Goal: Task Accomplishment & Management: Manage account settings

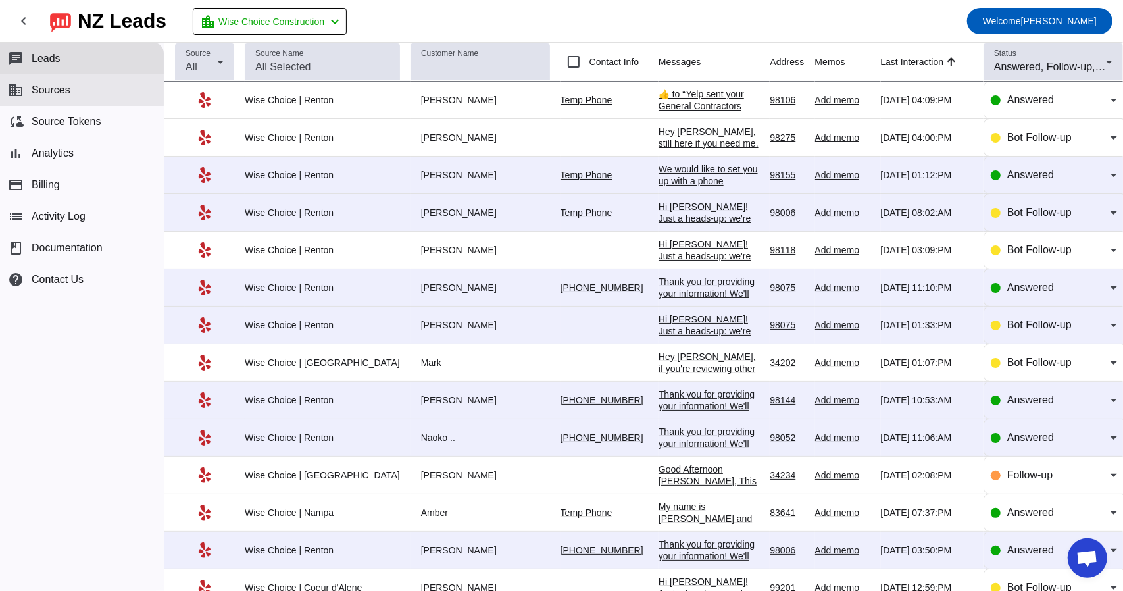
scroll to position [2142, 0]
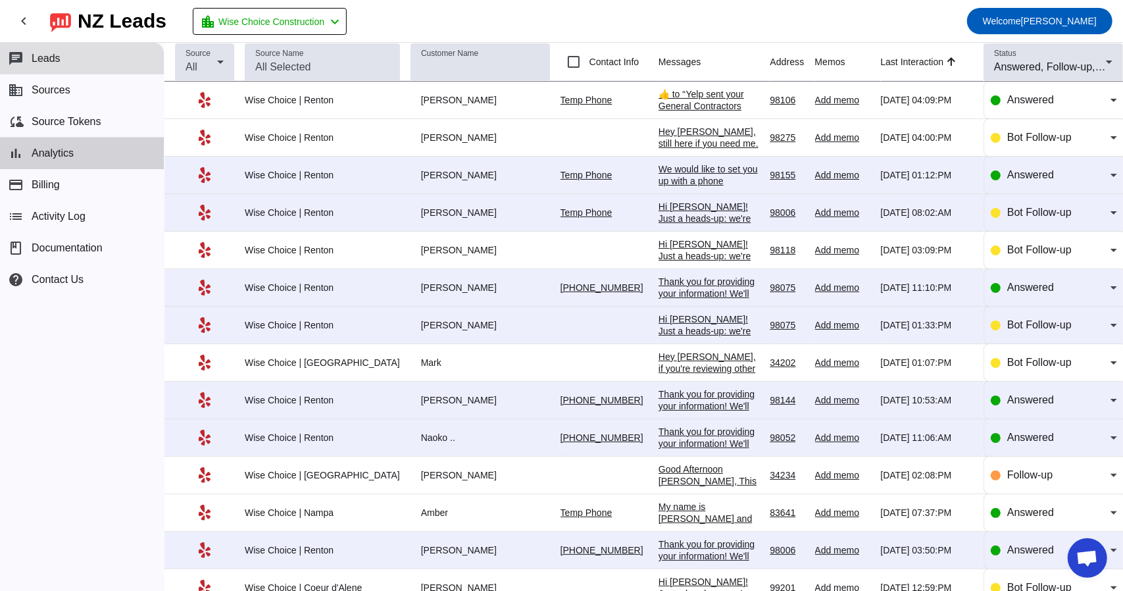
click at [47, 149] on span "Analytics" at bounding box center [53, 153] width 42 height 12
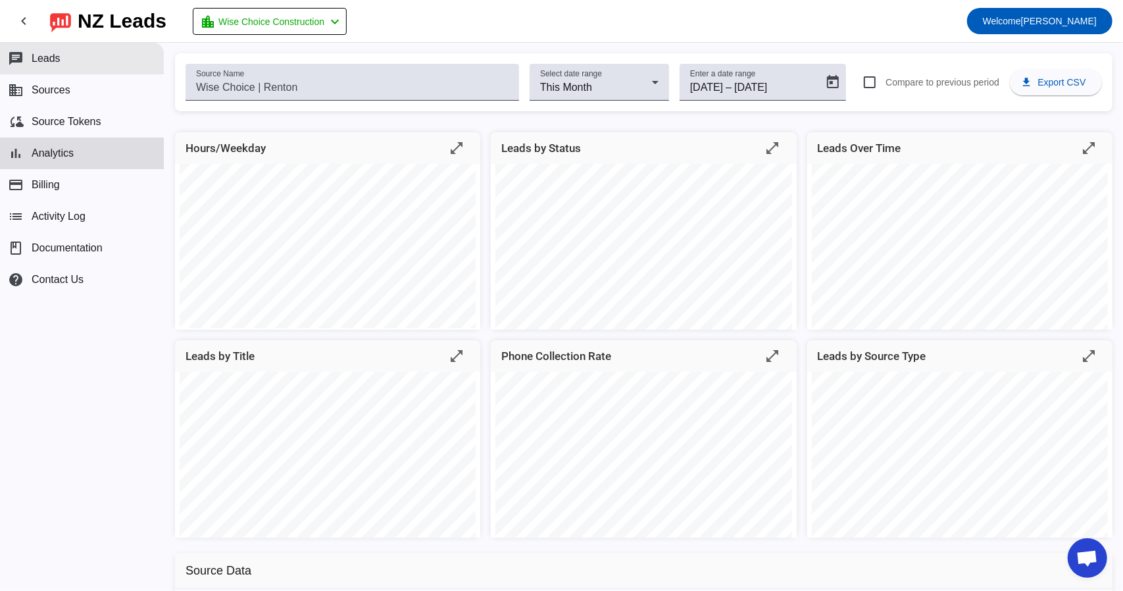
click at [48, 59] on span "Leads" at bounding box center [46, 59] width 29 height 12
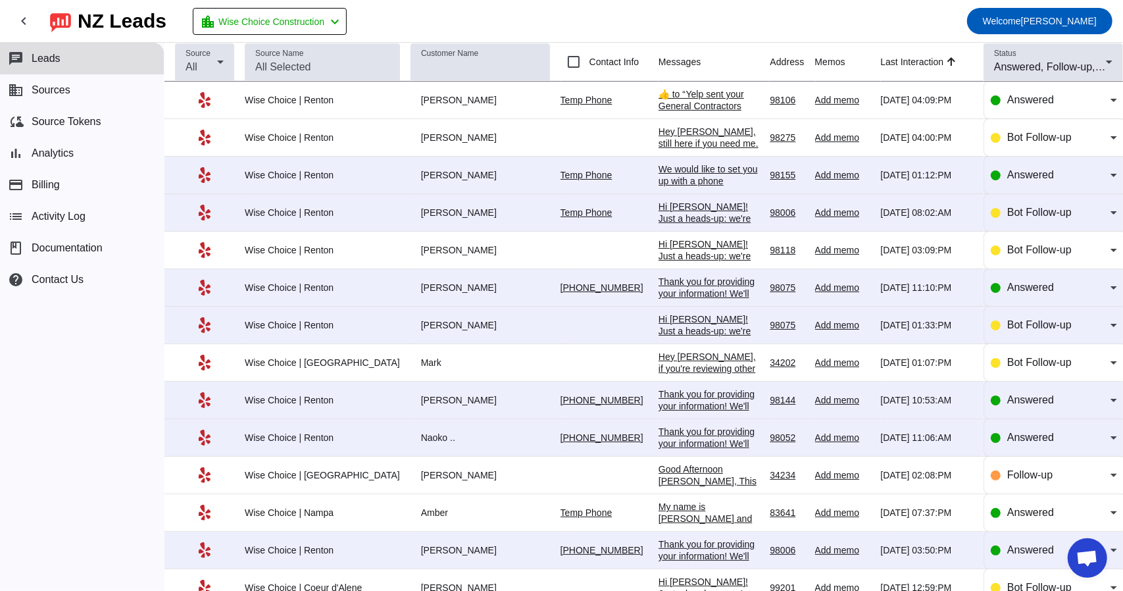
click at [417, 135] on div "[PERSON_NAME]" at bounding box center [481, 138] width 140 height 12
click at [50, 157] on span "Analytics" at bounding box center [53, 153] width 42 height 12
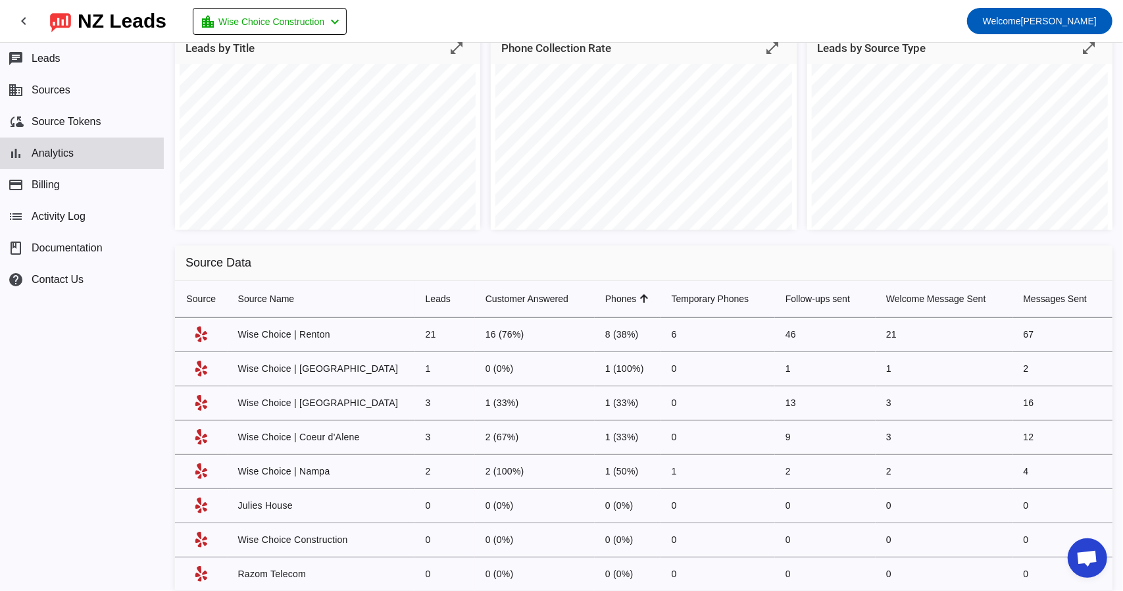
scroll to position [329, 0]
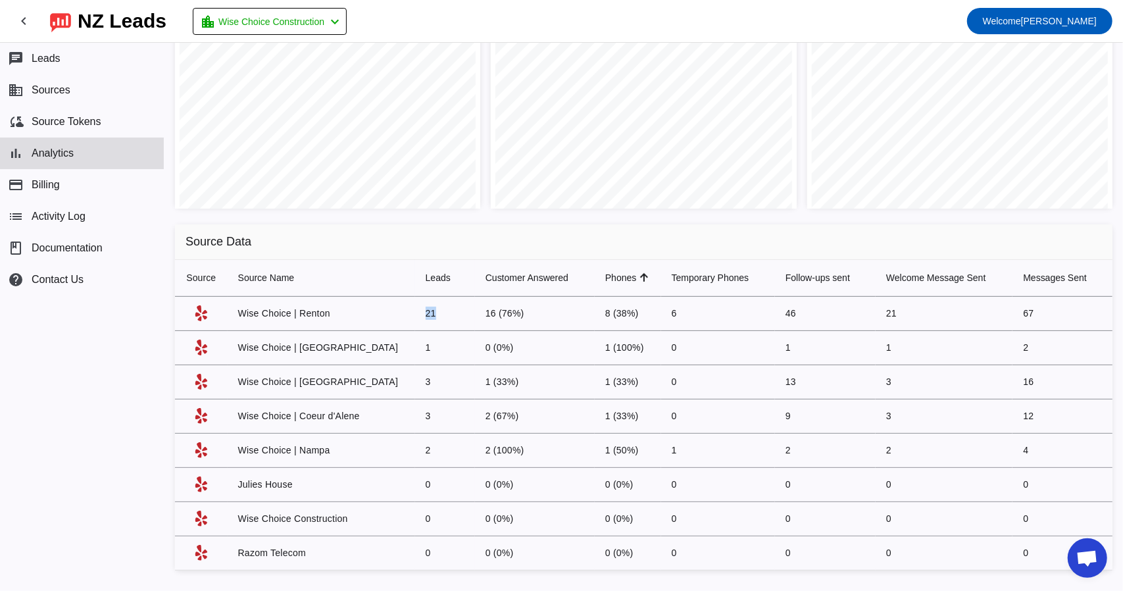
drag, startPoint x: 388, startPoint y: 312, endPoint x: 410, endPoint y: 313, distance: 21.8
click at [415, 313] on td "21" at bounding box center [445, 314] width 60 height 34
click at [415, 315] on td "21" at bounding box center [445, 314] width 60 height 34
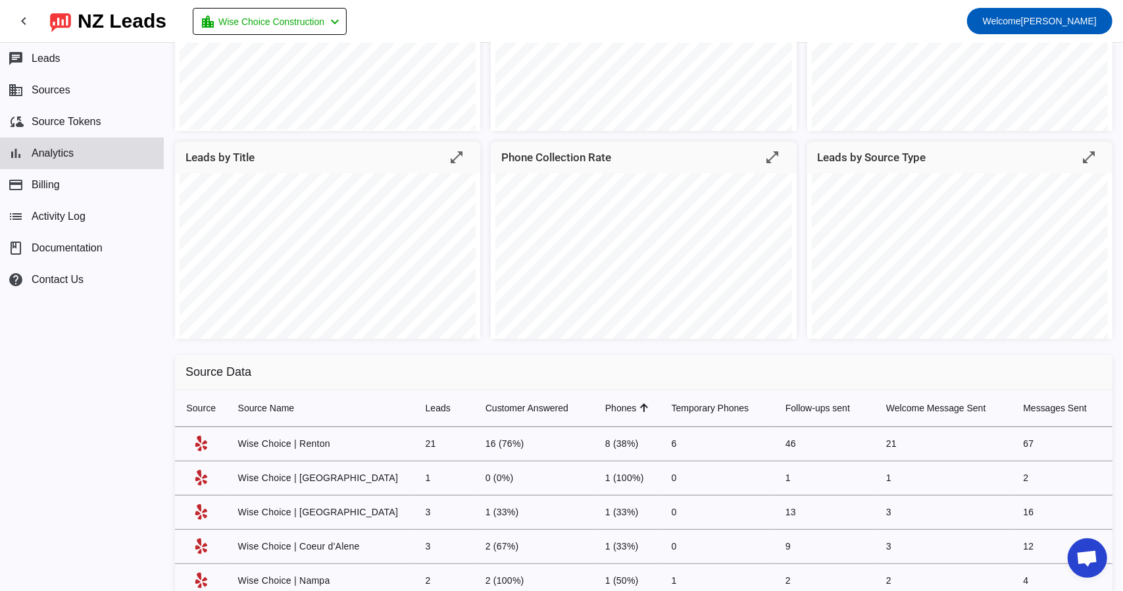
scroll to position [263, 0]
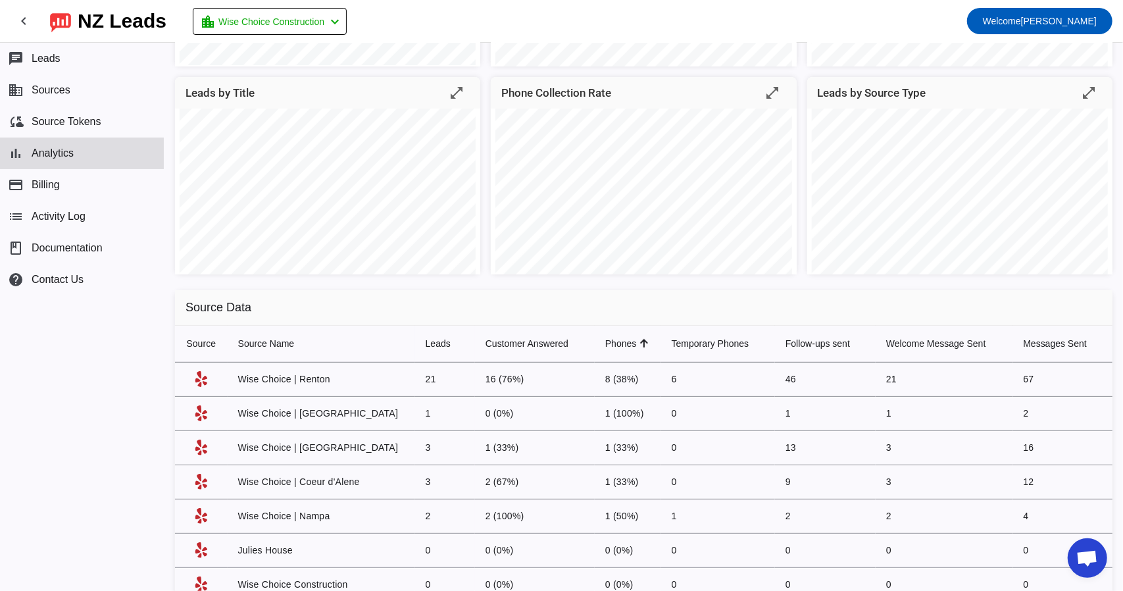
click at [415, 377] on td "21" at bounding box center [445, 380] width 60 height 34
click at [374, 381] on td "Wise Choice | Renton" at bounding box center [322, 380] width 188 height 34
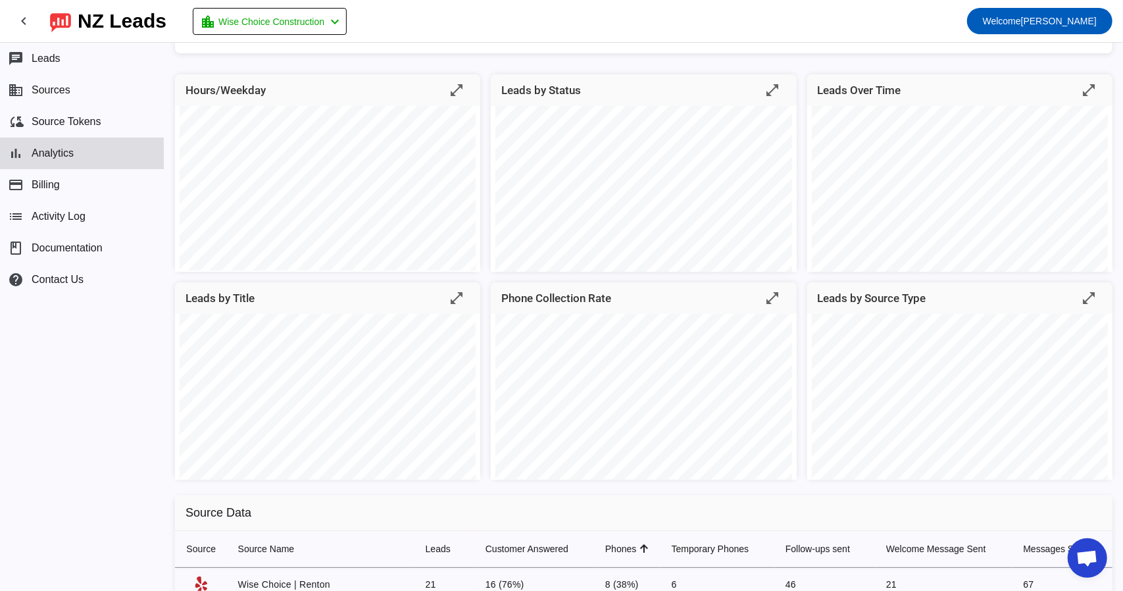
scroll to position [0, 0]
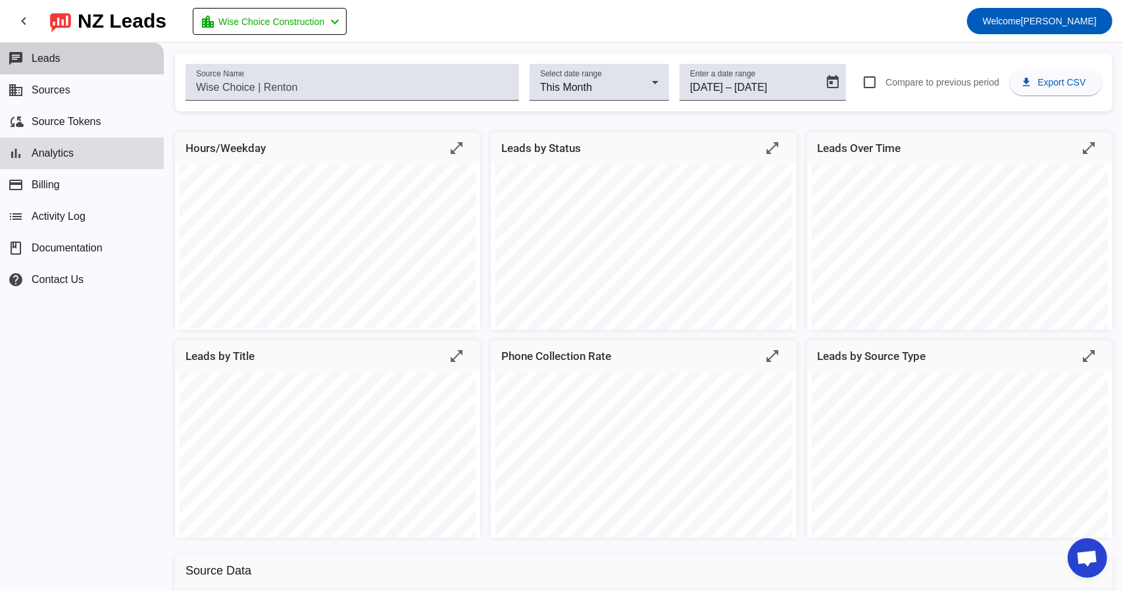
click at [47, 53] on span "Leads" at bounding box center [46, 59] width 29 height 12
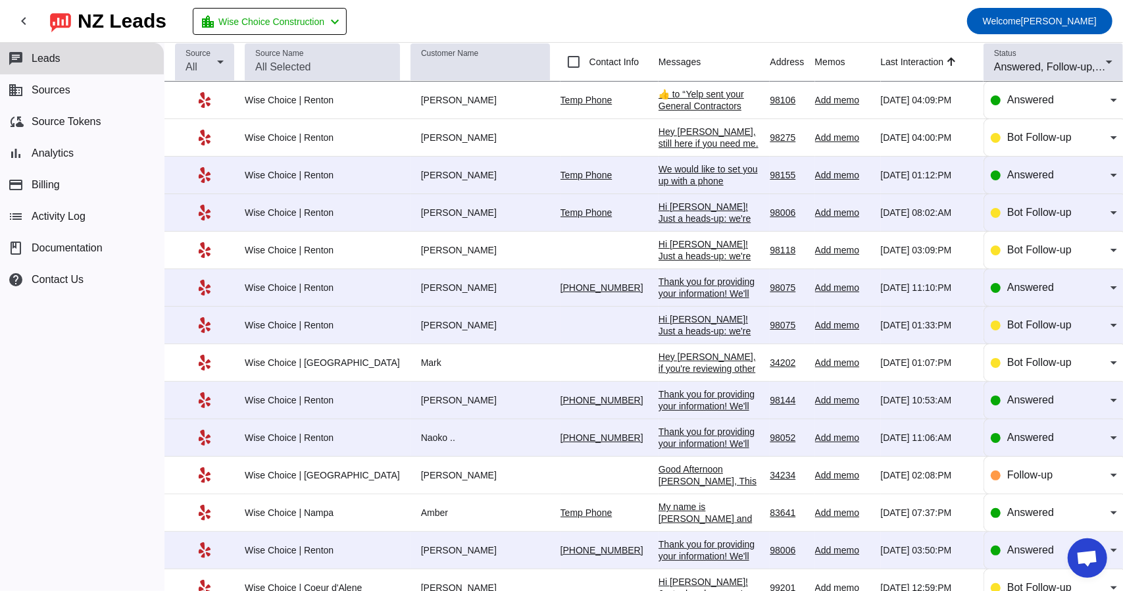
click at [411, 172] on div "[PERSON_NAME]" at bounding box center [481, 175] width 140 height 12
click at [659, 172] on div "We would like to set you up with a phone consultation. What day would work best?" at bounding box center [709, 186] width 101 height 47
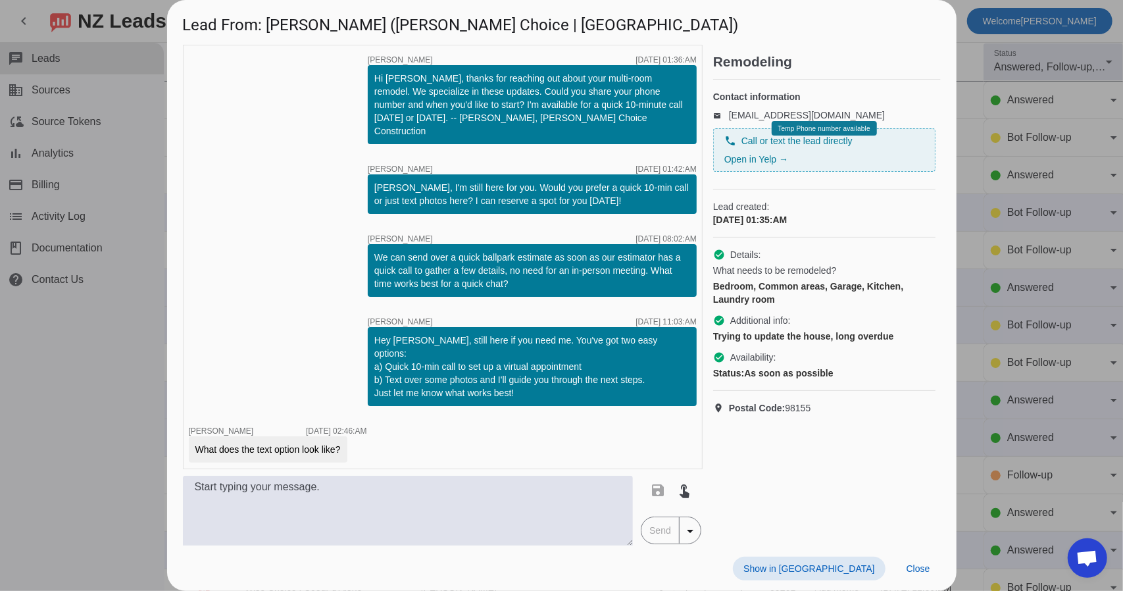
scroll to position [47, 0]
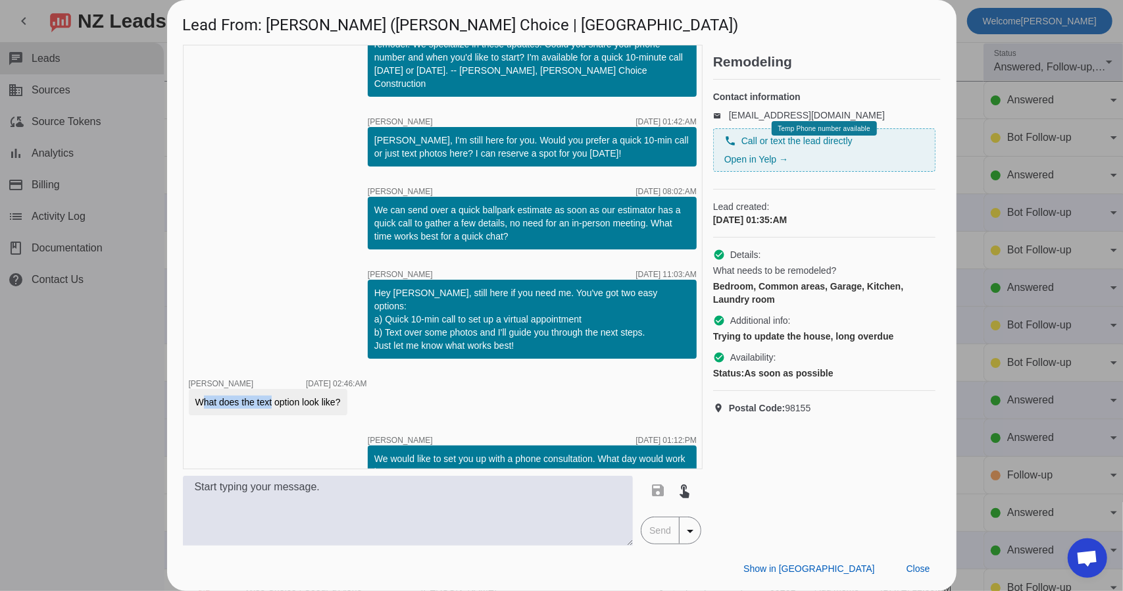
drag, startPoint x: 192, startPoint y: 374, endPoint x: 268, endPoint y: 380, distance: 76.6
click at [268, 389] on div "What does the text option look like?" at bounding box center [268, 402] width 159 height 26
click at [283, 396] on div "What does the text option look like?" at bounding box center [267, 402] width 145 height 13
click at [425, 452] on div "We would like to set you up with a phone consultation. What day would work best?" at bounding box center [532, 465] width 316 height 26
drag, startPoint x: 363, startPoint y: 430, endPoint x: 407, endPoint y: 447, distance: 46.7
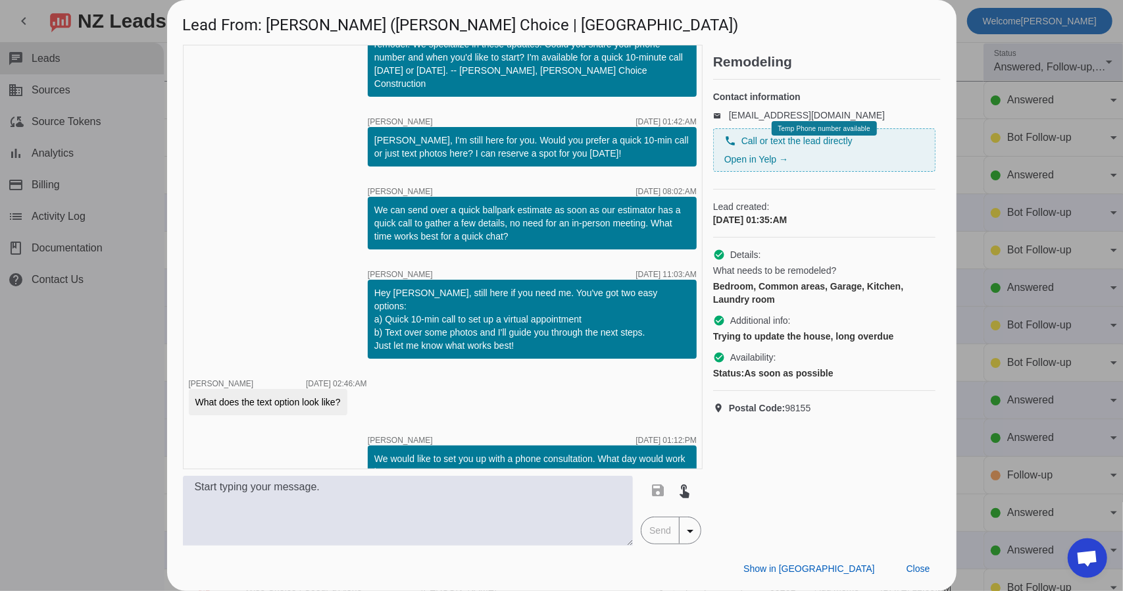
click at [407, 447] on div "We would like to set you up with a phone consultation. What day would work best?" at bounding box center [532, 465] width 329 height 39
click at [397, 452] on div "We would like to set you up with a phone consultation. What day would work best?" at bounding box center [532, 465] width 316 height 26
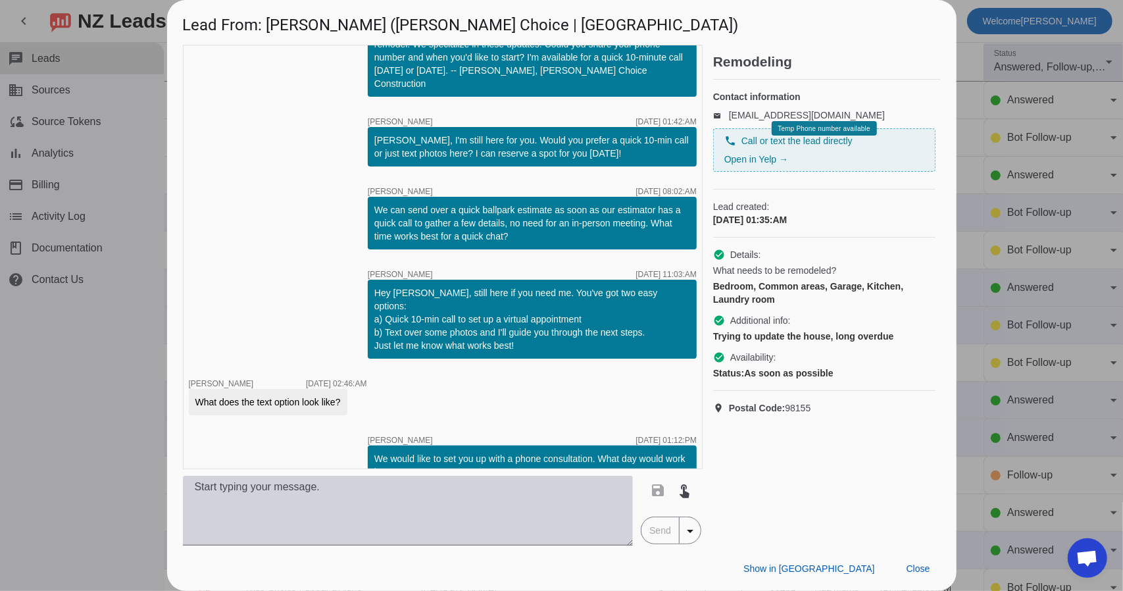
click at [375, 492] on textarea at bounding box center [408, 511] width 451 height 70
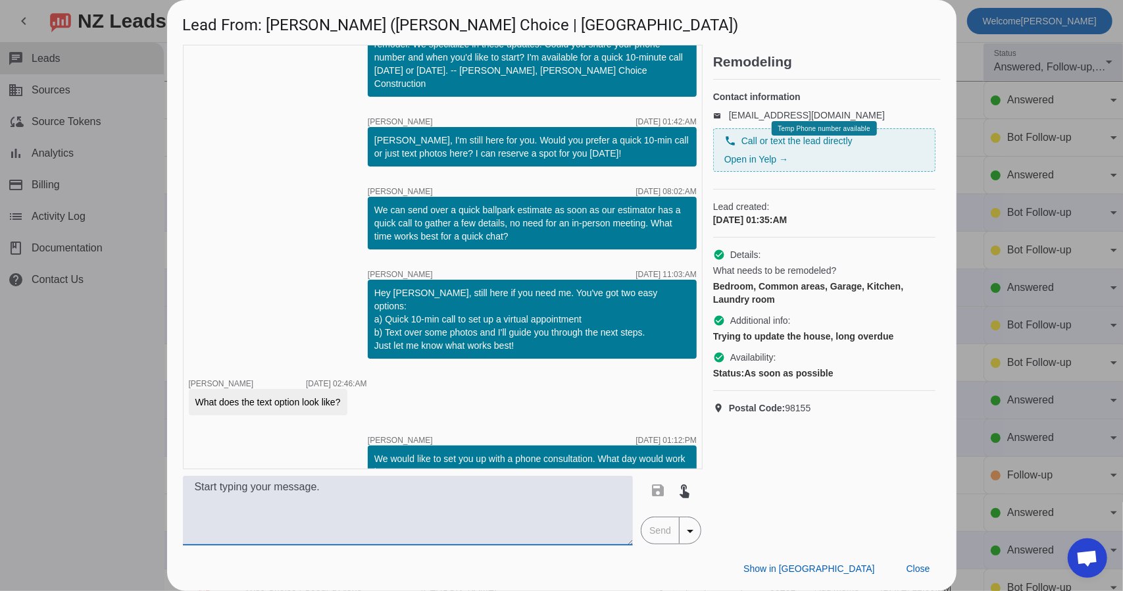
click at [135, 104] on div at bounding box center [561, 295] width 1123 height 591
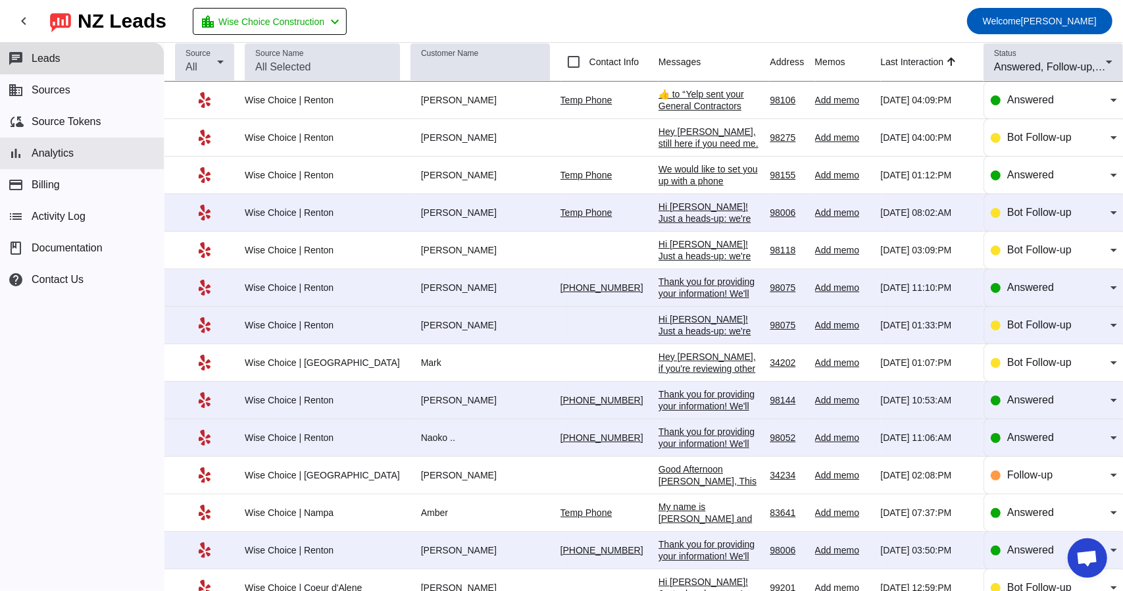
click at [51, 151] on span "Analytics" at bounding box center [53, 153] width 42 height 12
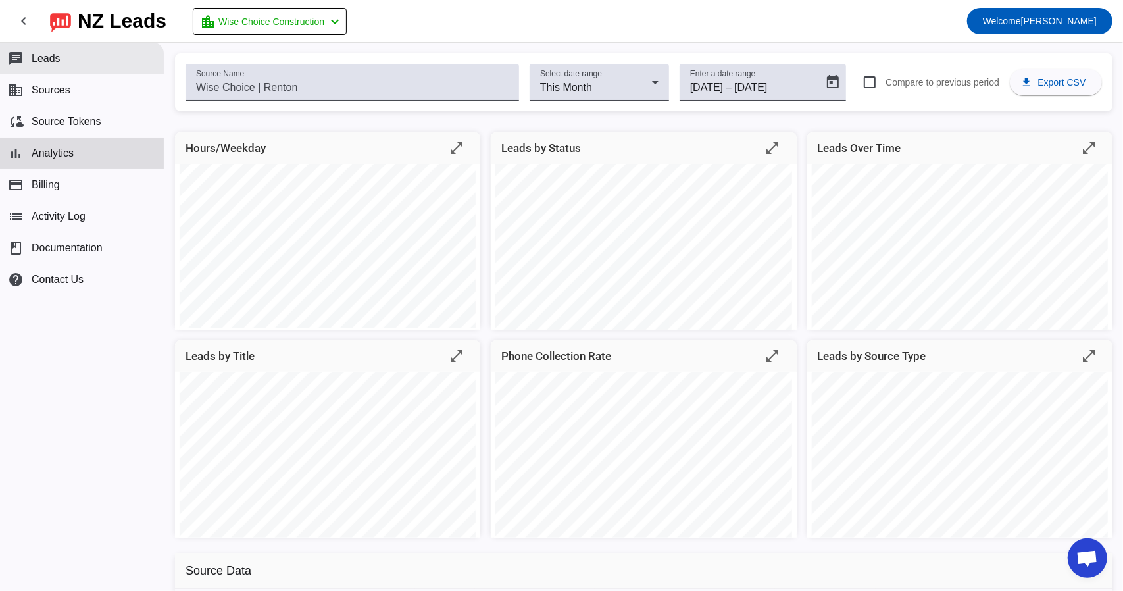
click at [32, 51] on button "chat Leads" at bounding box center [82, 59] width 164 height 32
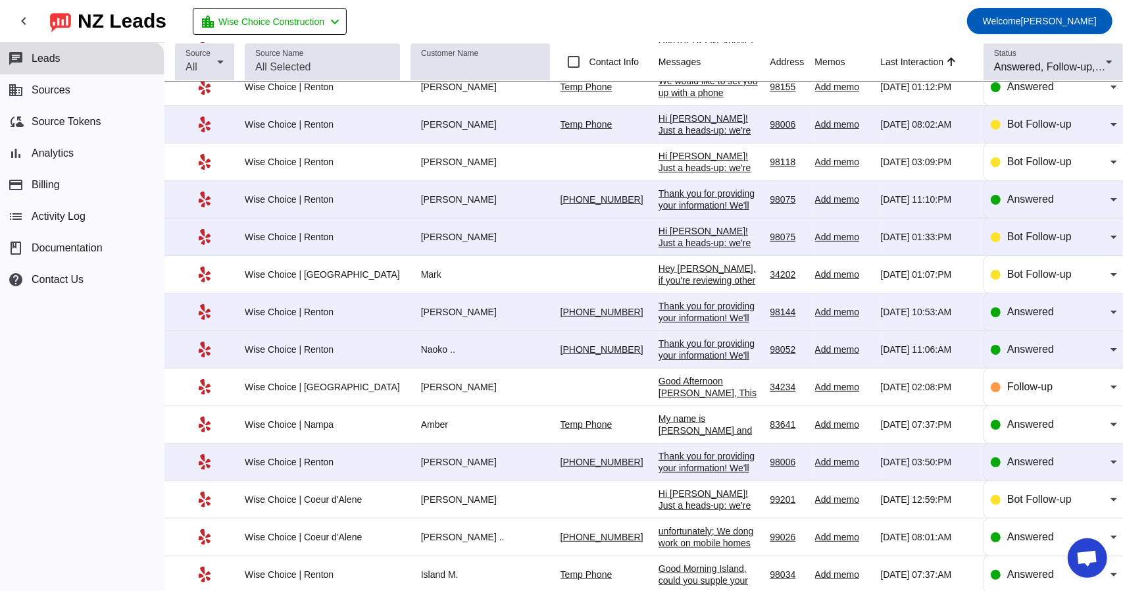
scroll to position [197, 0]
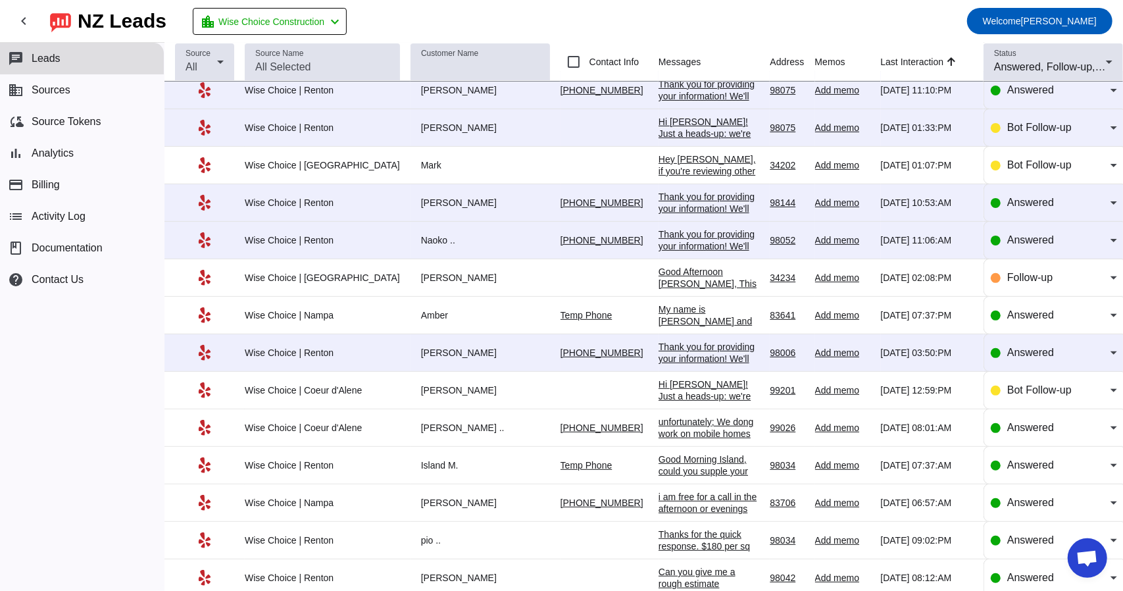
click at [684, 274] on div "Good Afternoon [PERSON_NAME], This is [PERSON_NAME] with [PERSON_NAME] Choice. …" at bounding box center [709, 343] width 101 height 154
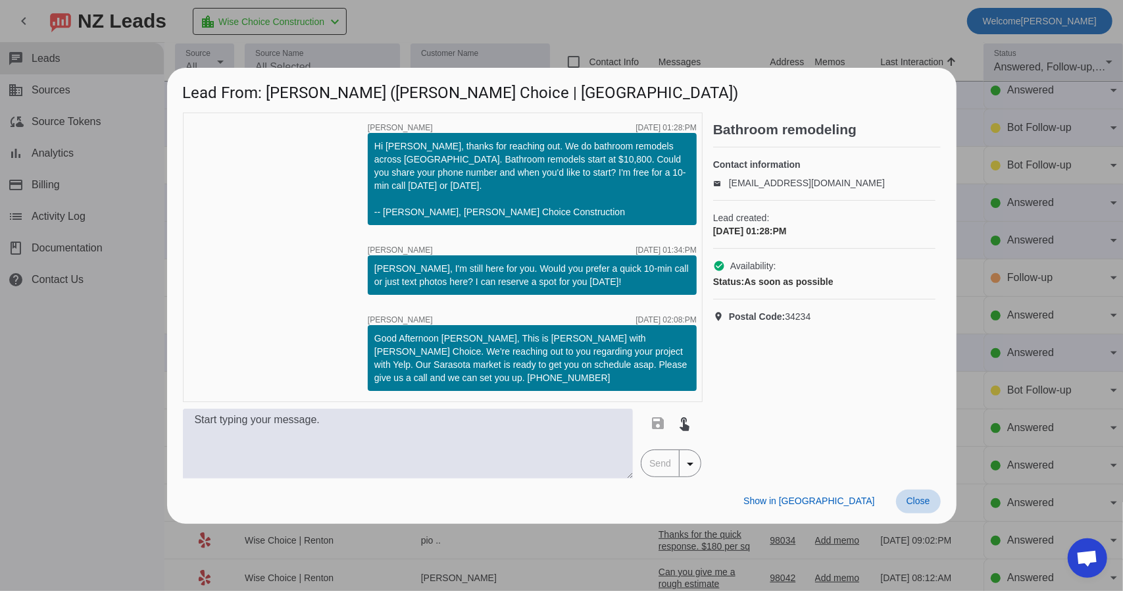
click at [923, 496] on span "Close" at bounding box center [919, 501] width 24 height 11
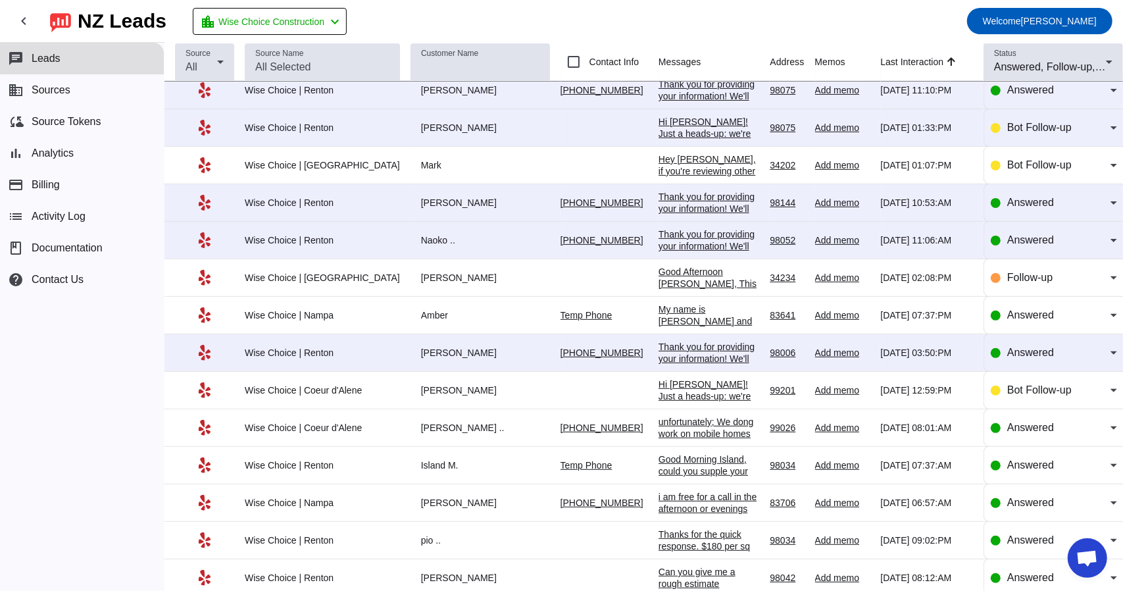
click at [709, 276] on div "Good Afternoon [PERSON_NAME], This is [PERSON_NAME] with [PERSON_NAME] Choice. …" at bounding box center [709, 343] width 101 height 154
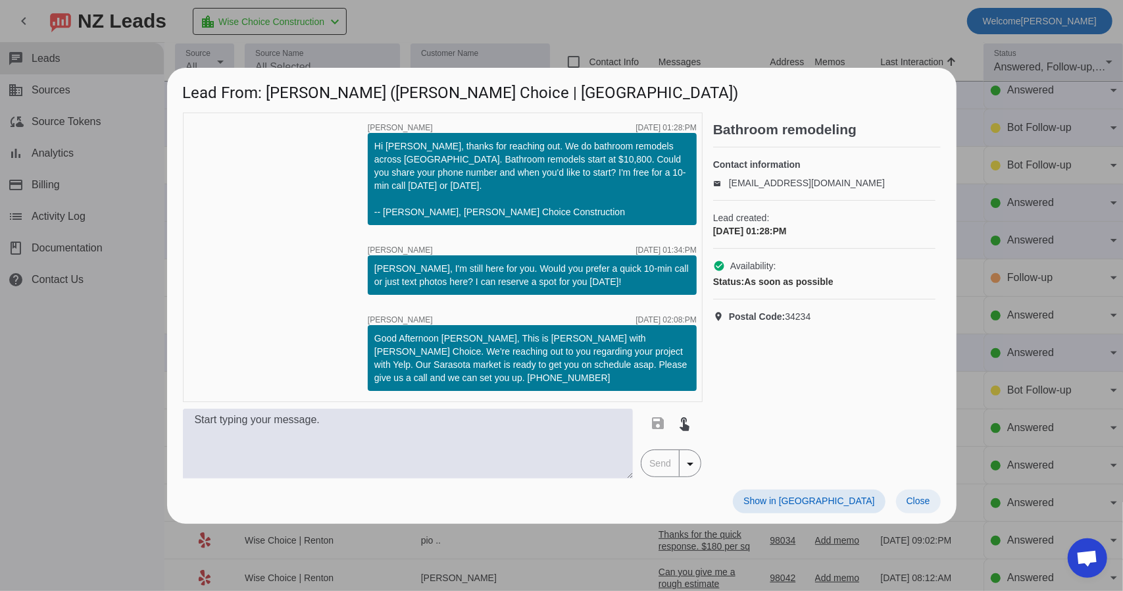
click at [917, 496] on span "Close" at bounding box center [919, 501] width 24 height 11
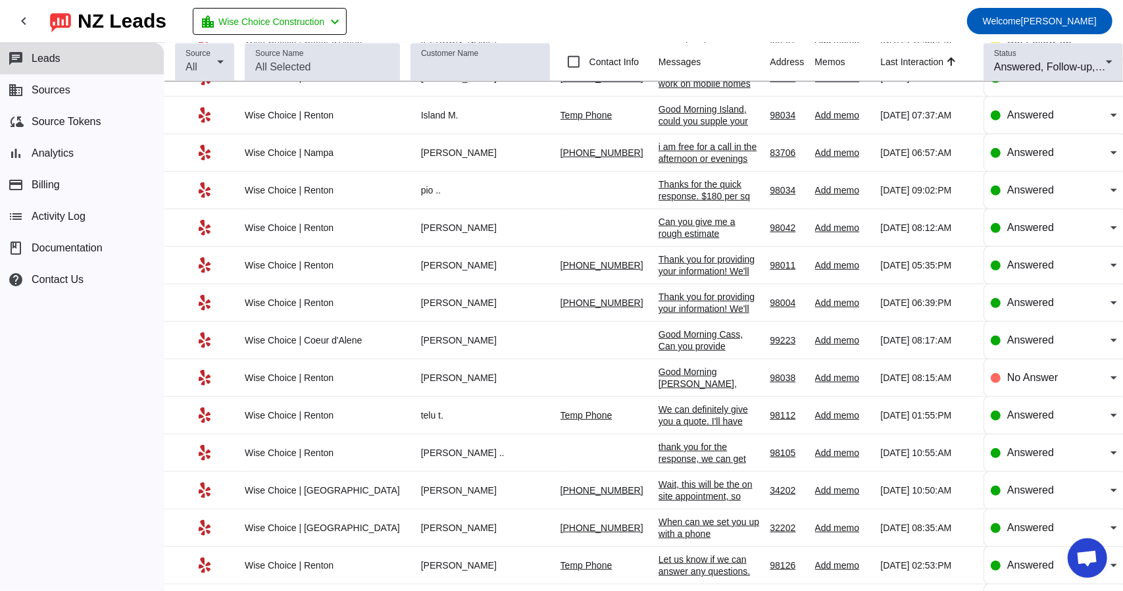
scroll to position [609, 0]
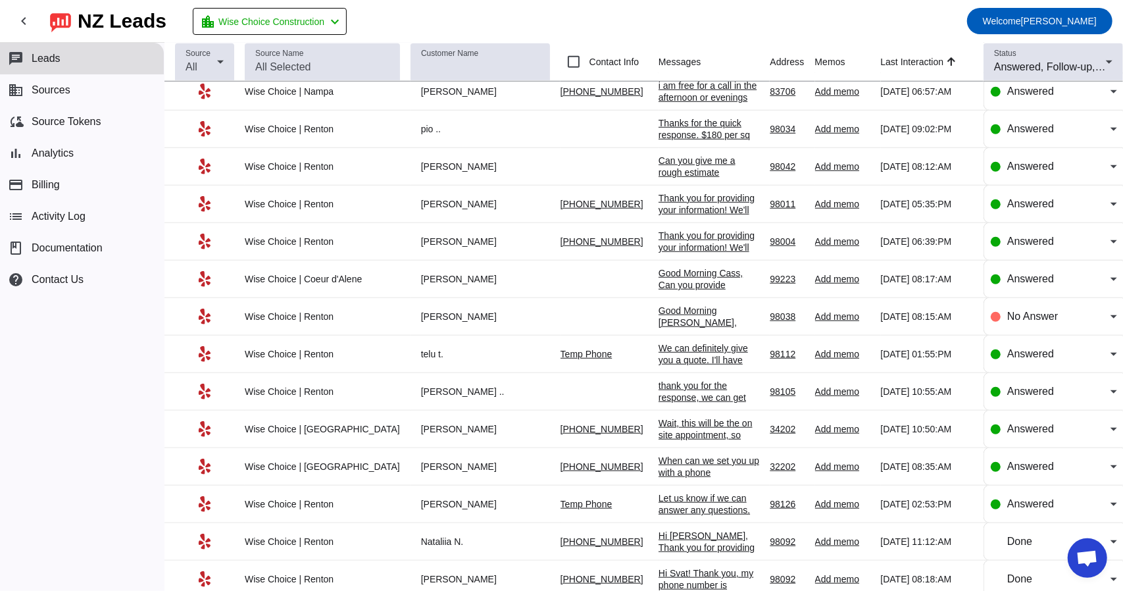
click at [659, 494] on div "Let us know if we can answer any questions." at bounding box center [709, 504] width 101 height 24
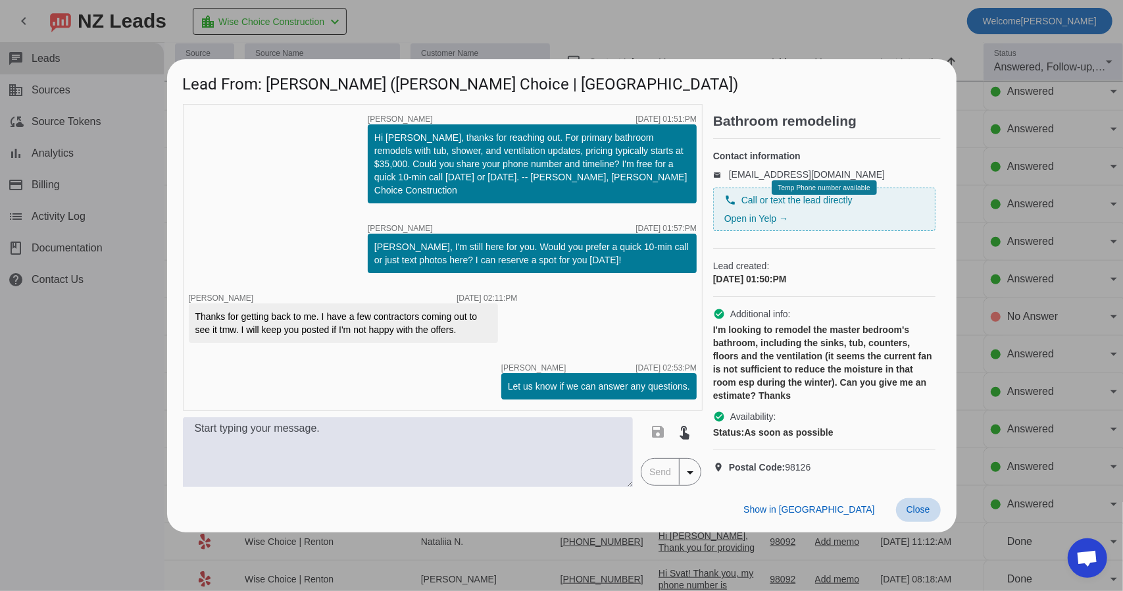
click at [917, 515] on span "Close" at bounding box center [919, 509] width 24 height 11
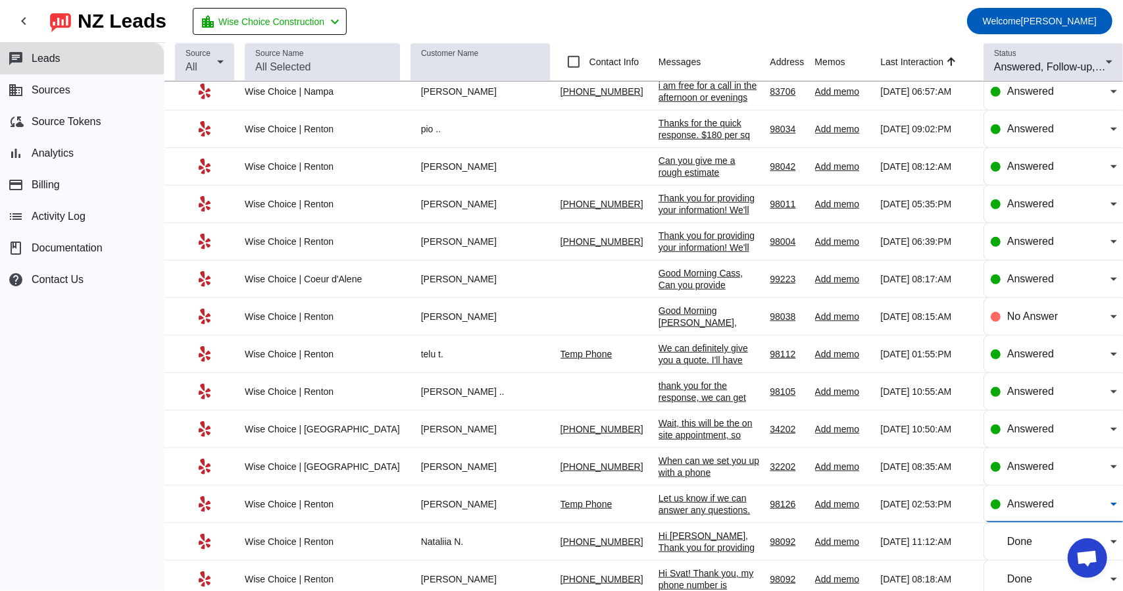
click at [1020, 499] on span "Answered" at bounding box center [1031, 503] width 47 height 11
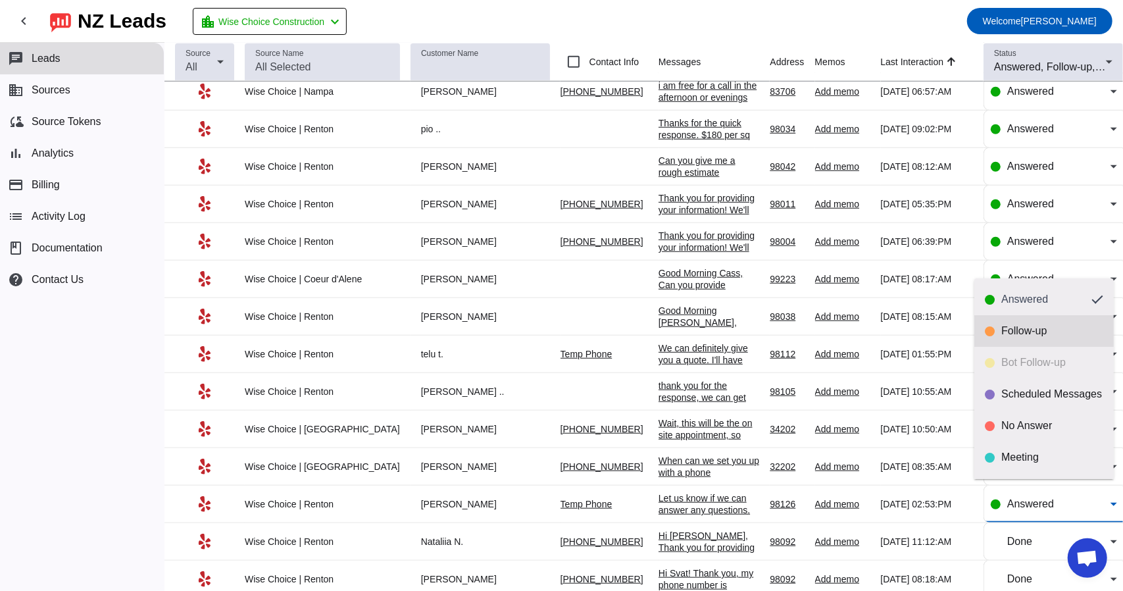
click at [1007, 322] on mat-option "Follow-up" at bounding box center [1045, 331] width 140 height 32
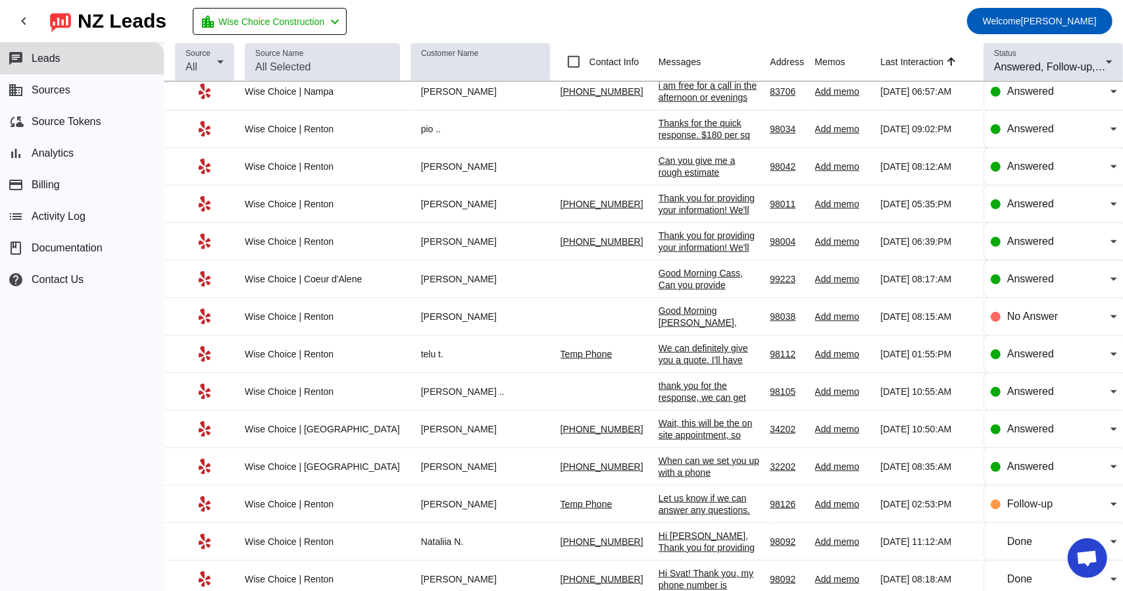
click at [659, 456] on div "When can we set you up with a phone consultation?" at bounding box center [709, 473] width 101 height 36
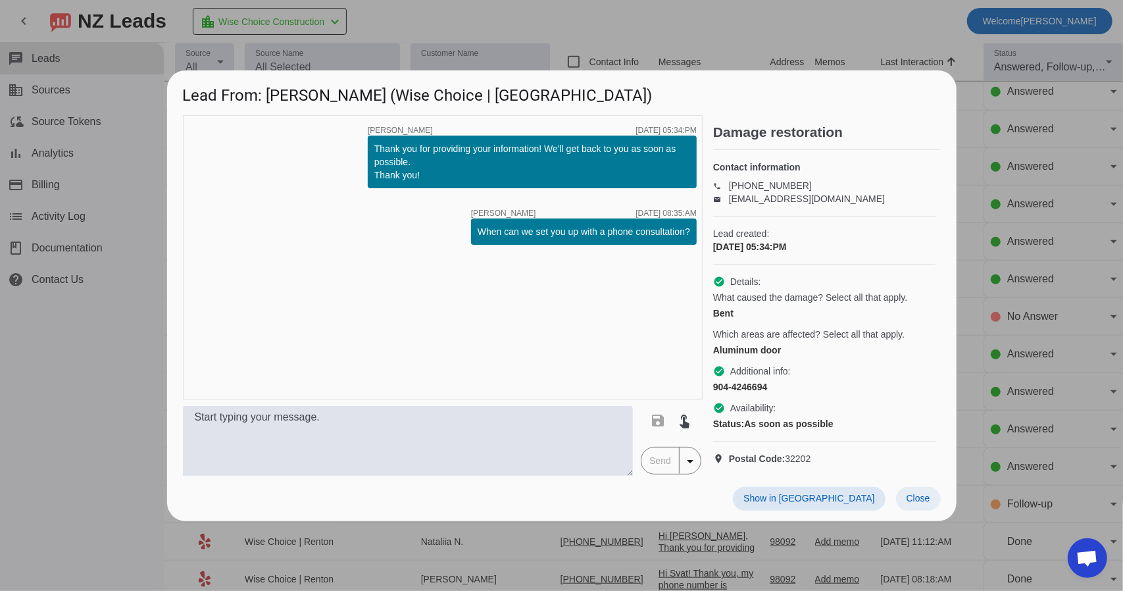
click at [916, 503] on span "Close" at bounding box center [919, 498] width 24 height 11
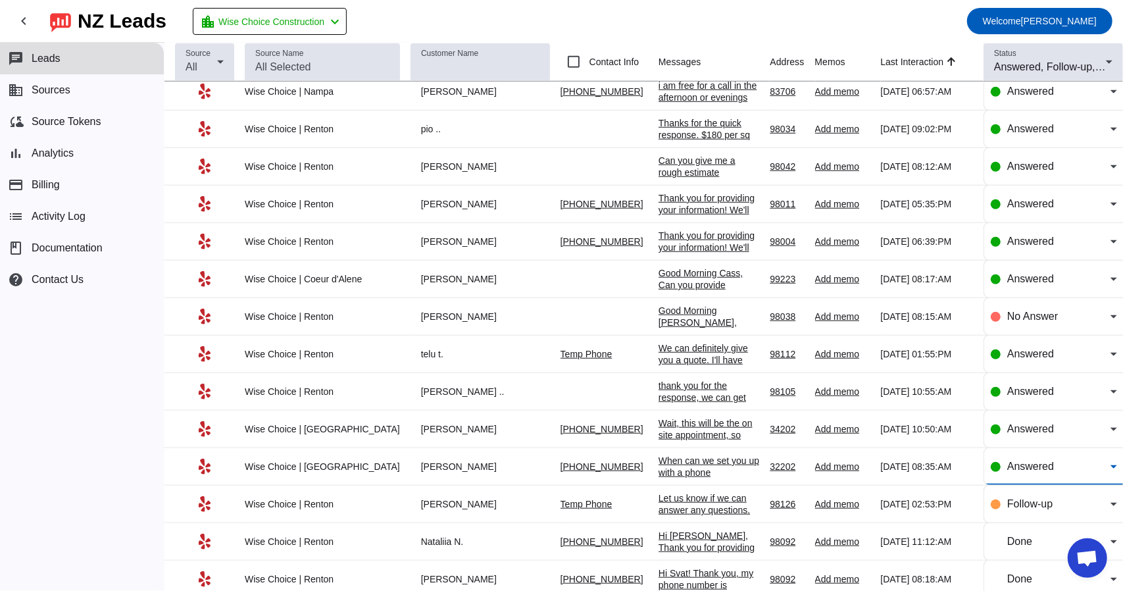
click at [1044, 463] on div "Answered" at bounding box center [1059, 467] width 103 height 16
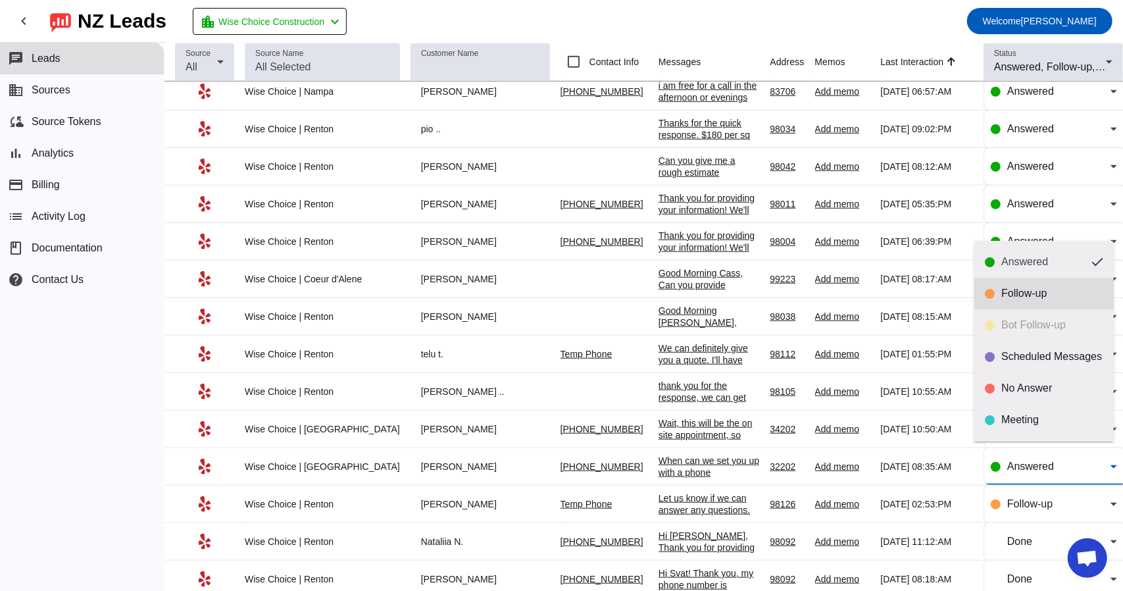
click at [1023, 295] on div "Follow-up" at bounding box center [1053, 293] width 102 height 13
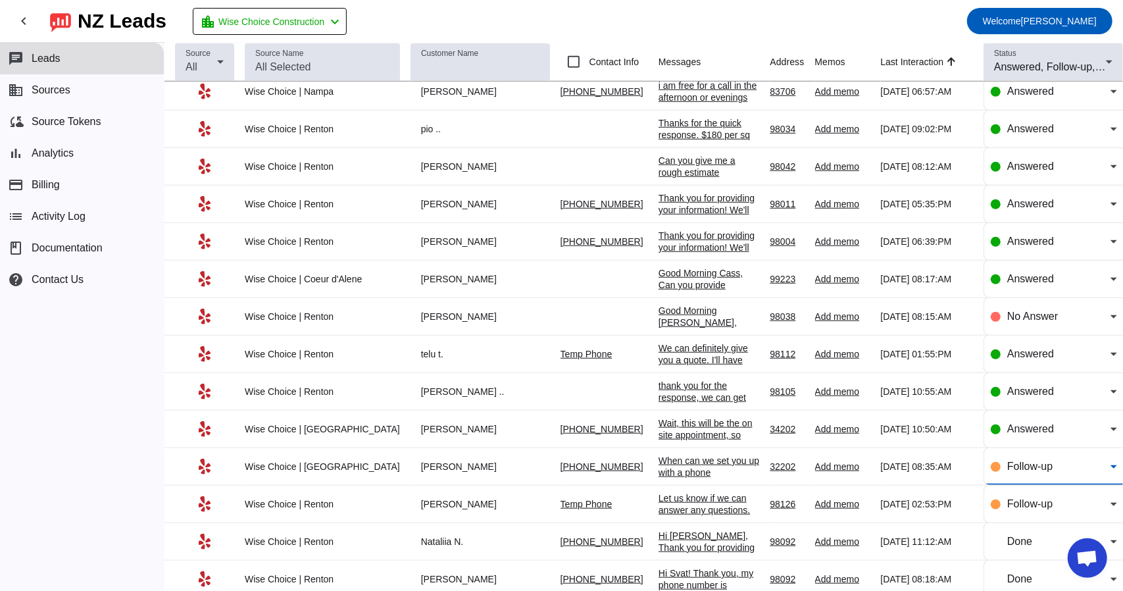
click at [662, 417] on div "Wait, this will be the on site appointment, so from [DATE] On." at bounding box center [709, 435] width 101 height 36
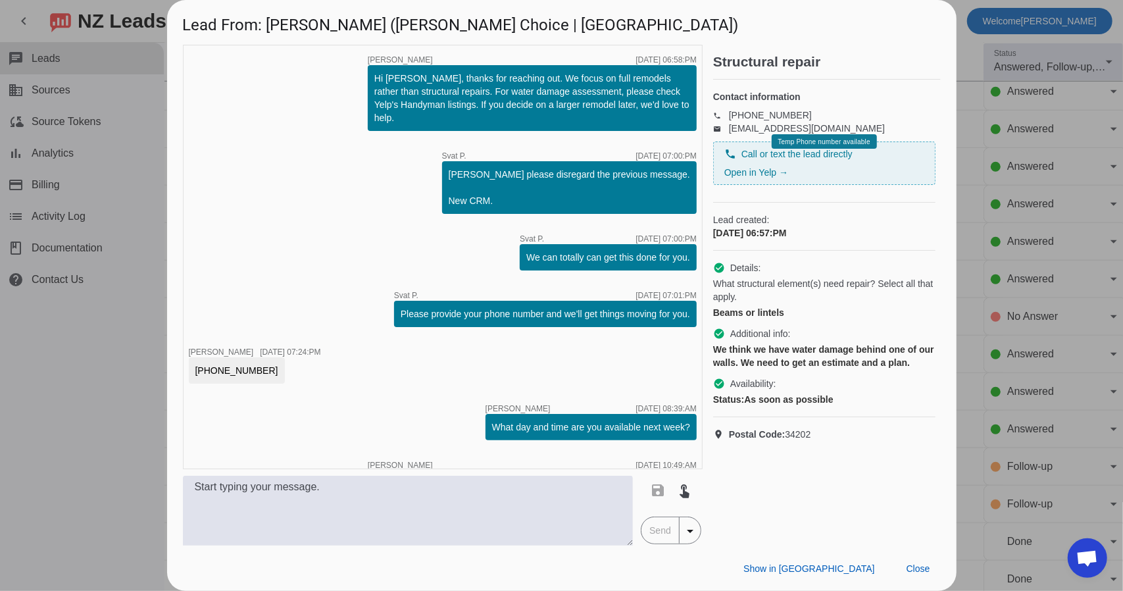
scroll to position [95, 0]
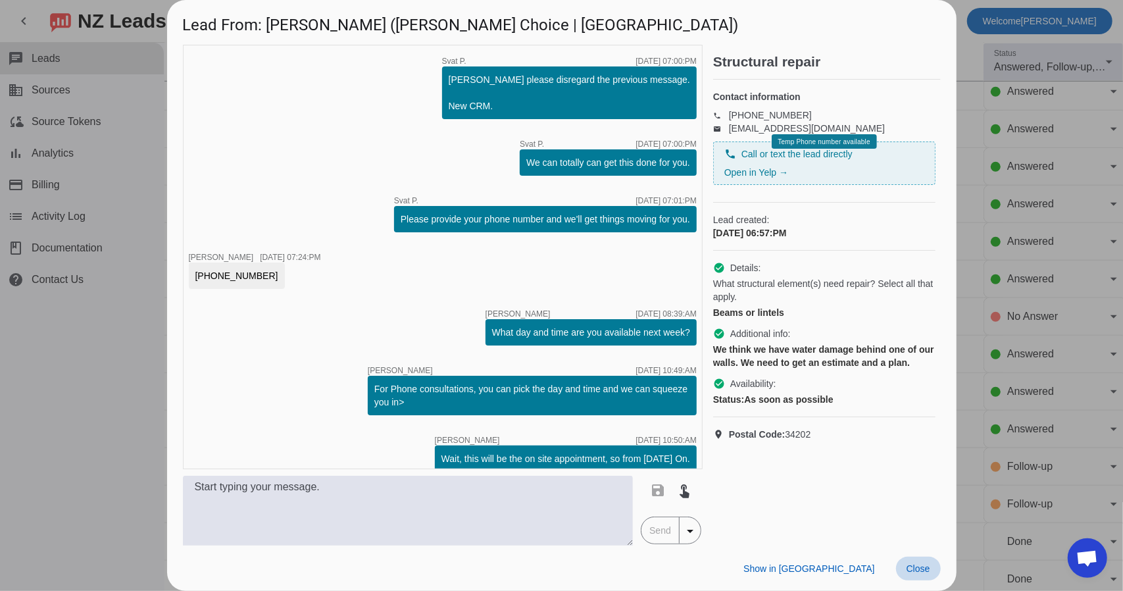
click at [912, 571] on span "Close" at bounding box center [919, 568] width 24 height 11
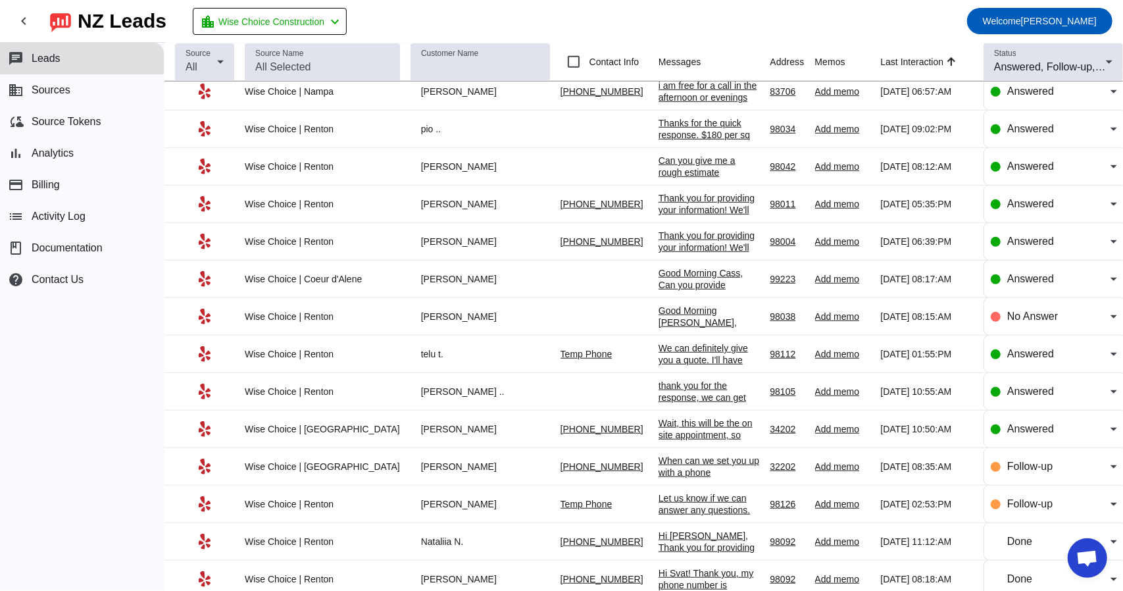
click at [411, 388] on div "[PERSON_NAME] .." at bounding box center [481, 392] width 140 height 12
click at [665, 385] on div "thank you for the response, we can get you scheduled for a phone consultation f…" at bounding box center [709, 415] width 101 height 71
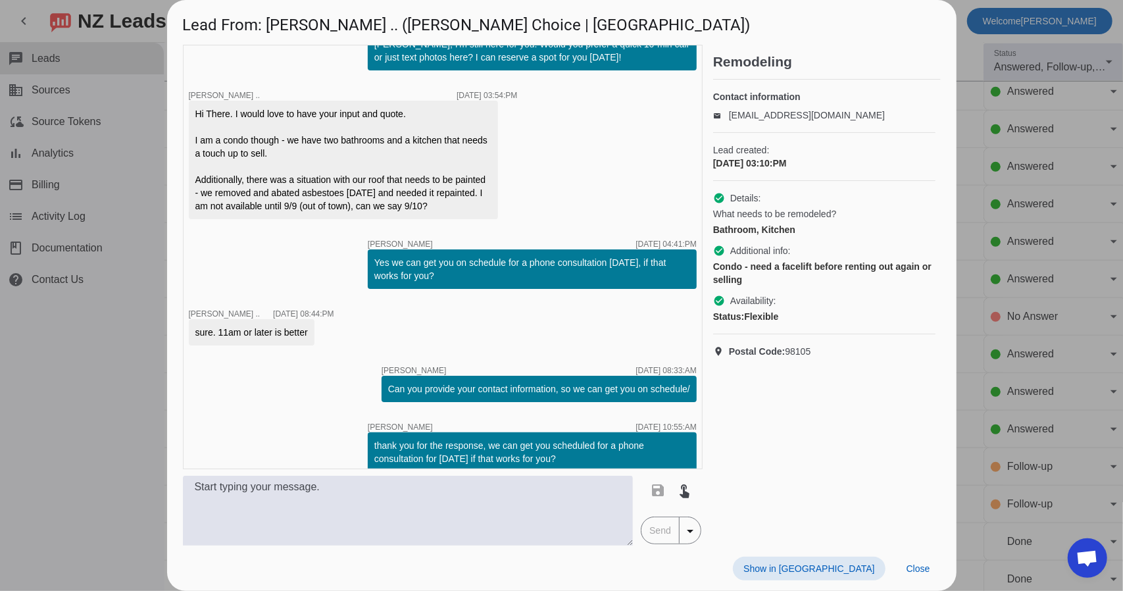
scroll to position [0, 0]
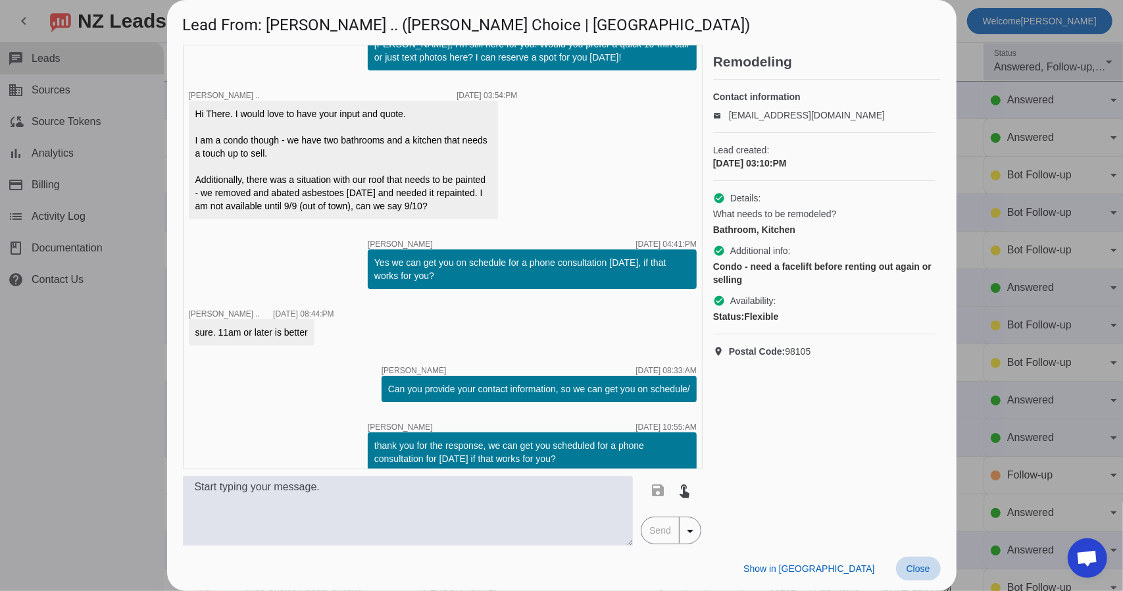
click at [916, 565] on span "Close" at bounding box center [919, 568] width 24 height 11
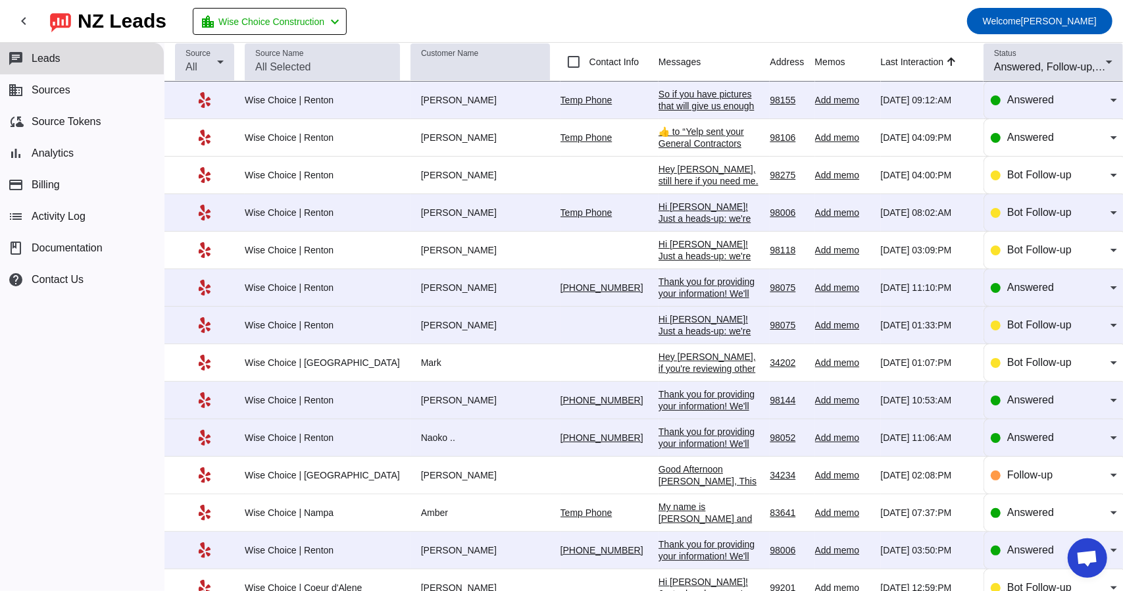
click at [693, 438] on div "Thank you for providing your information! We'll get back to you as soon as poss…" at bounding box center [709, 449] width 101 height 47
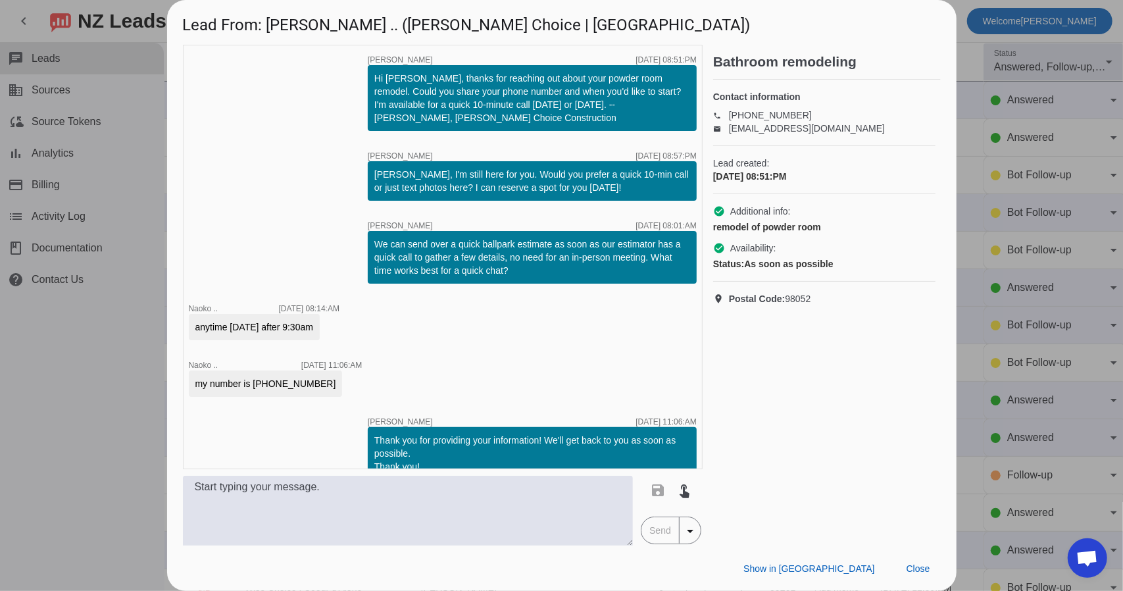
scroll to position [21, 0]
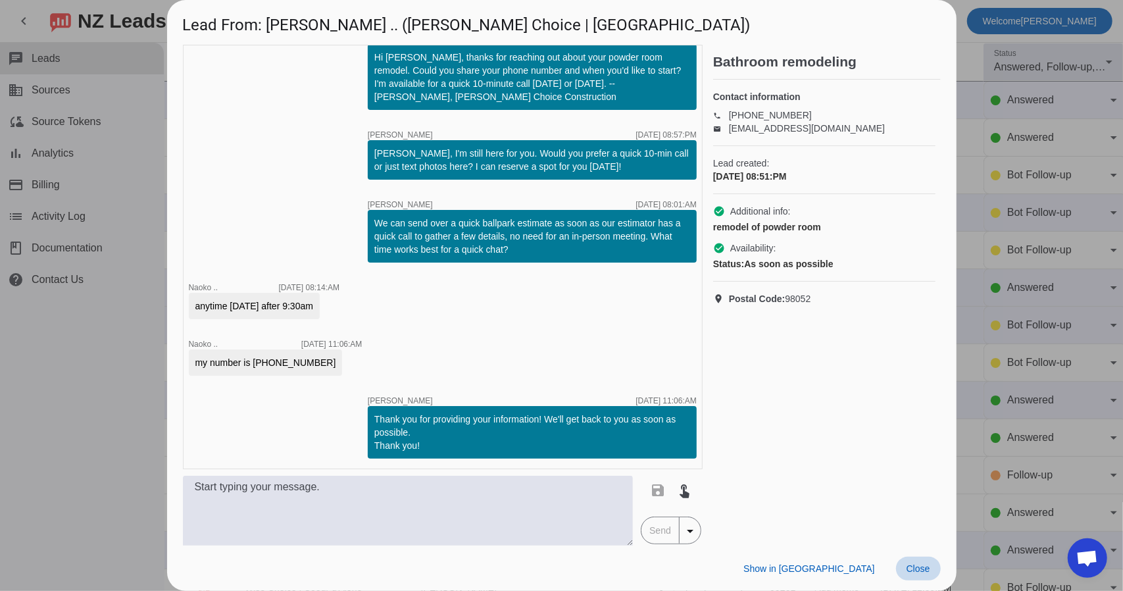
click at [913, 570] on span "Close" at bounding box center [919, 568] width 24 height 11
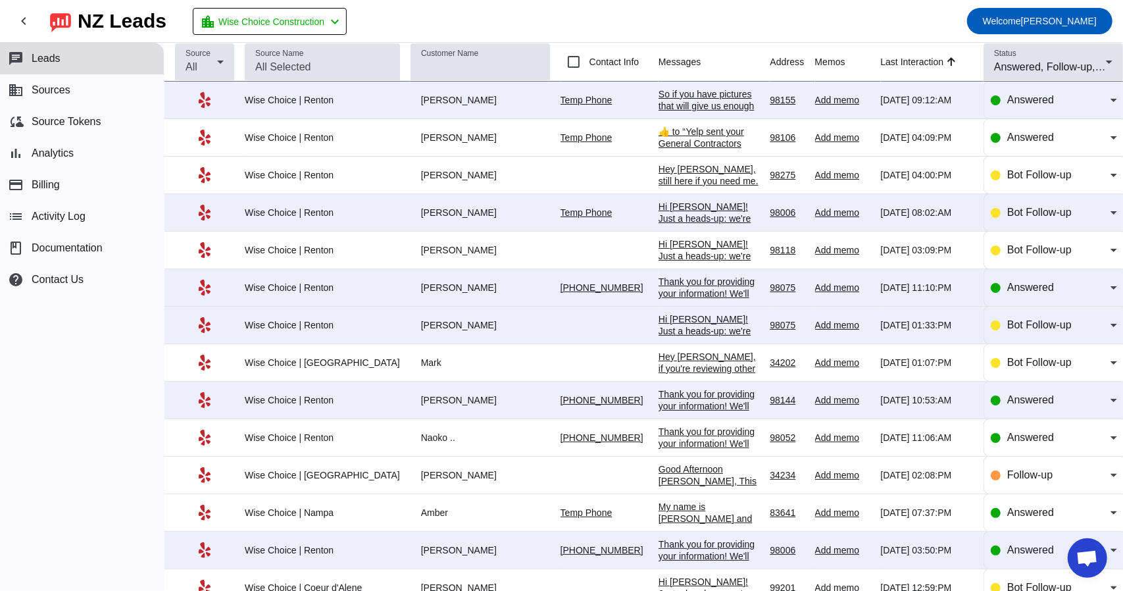
click at [561, 397] on link "[PHONE_NUMBER]" at bounding box center [602, 400] width 83 height 11
click at [688, 392] on div "Thank you for providing your information! We'll get back to you as soon as poss…" at bounding box center [709, 423] width 101 height 71
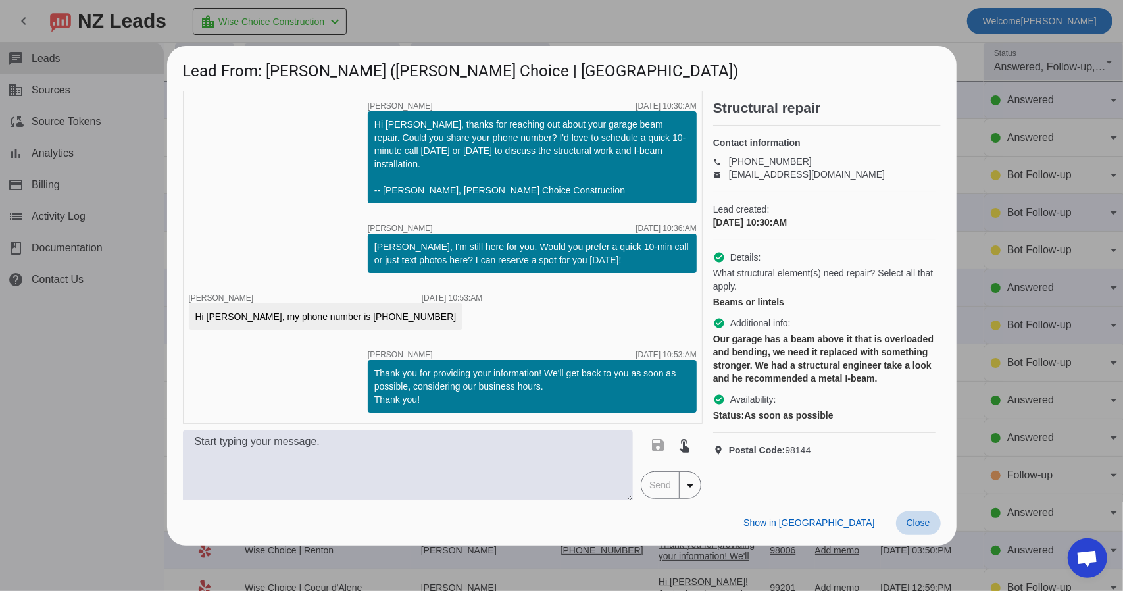
click at [928, 517] on span "Close" at bounding box center [919, 522] width 24 height 11
